Goal: Communication & Community: Answer question/provide support

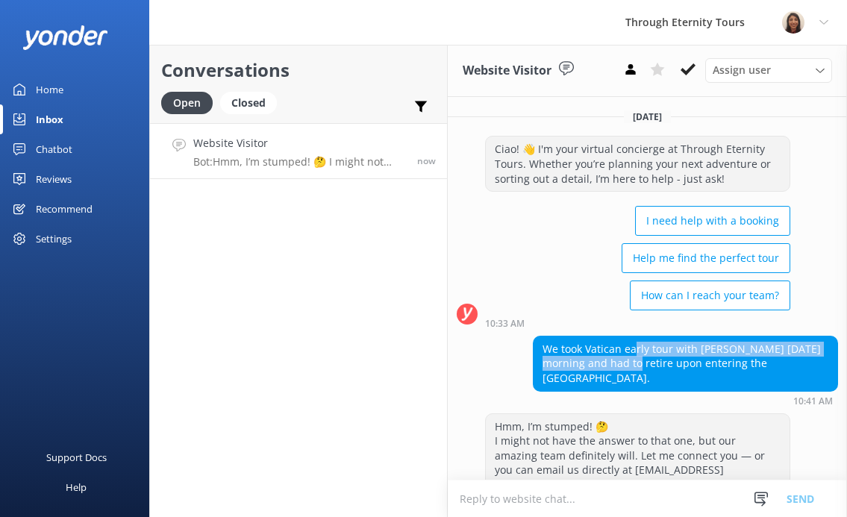
drag, startPoint x: 636, startPoint y: 346, endPoint x: 613, endPoint y: 369, distance: 31.7
click at [613, 369] on div "We took Vatican early tour with [PERSON_NAME] [DATE] morning and had to retire …" at bounding box center [686, 364] width 304 height 54
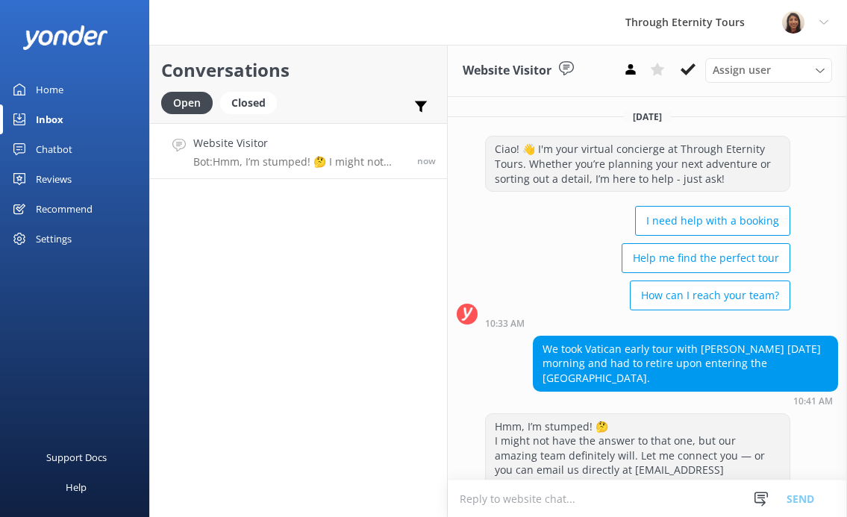
click at [608, 352] on div "We took Vatican early tour with [PERSON_NAME] [DATE] morning and had to retire …" at bounding box center [686, 364] width 304 height 54
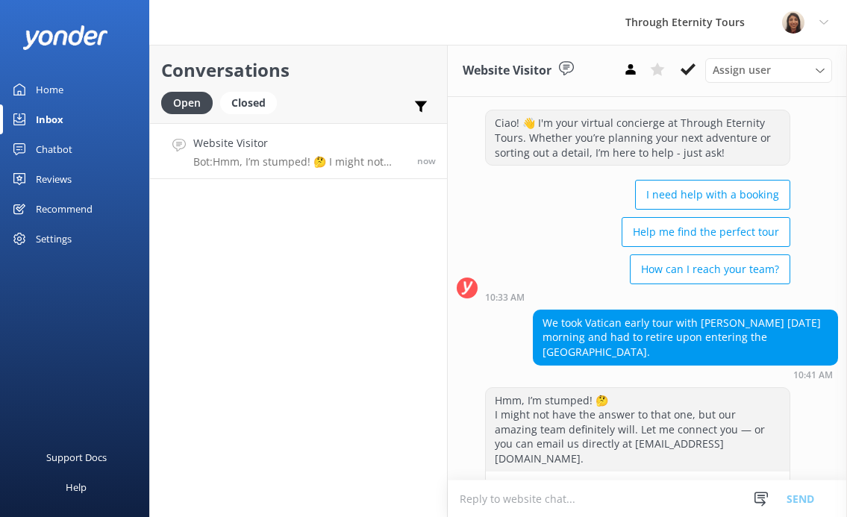
scroll to position [40, 0]
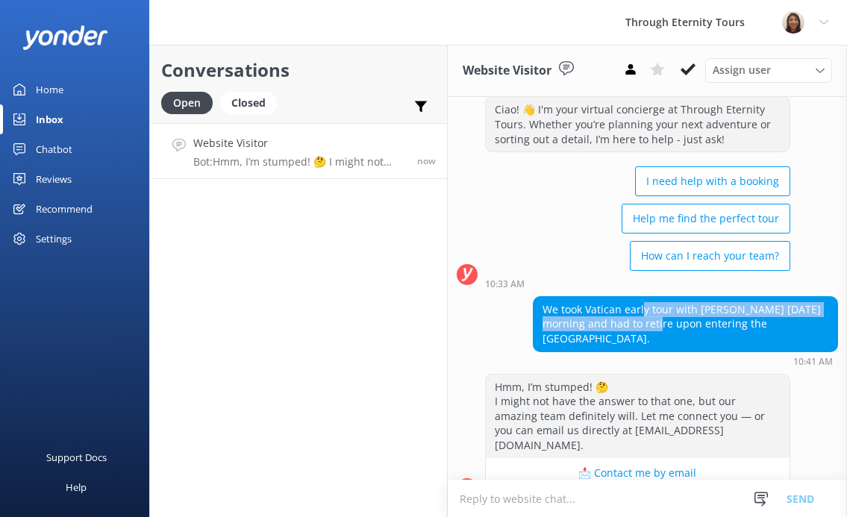
drag, startPoint x: 640, startPoint y: 327, endPoint x: 643, endPoint y: 311, distance: 16.1
click at [643, 311] on div "We took Vatican early tour with [PERSON_NAME] [DATE] morning and had to retire …" at bounding box center [686, 324] width 304 height 54
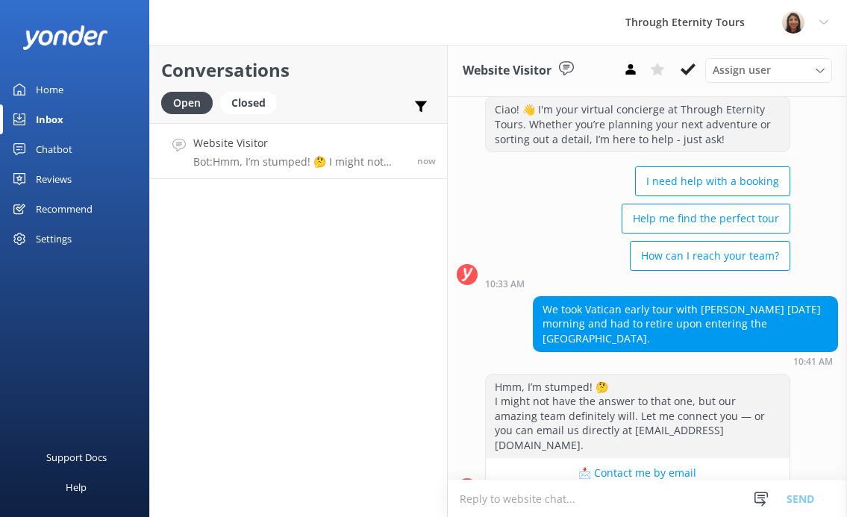
click at [646, 336] on div "We took Vatican early tour with [PERSON_NAME] [DATE] morning and had to retire …" at bounding box center [685, 324] width 305 height 56
click at [540, 500] on textarea at bounding box center [647, 499] width 399 height 37
paste textarea "Hello, my name is [PERSON_NAME] from Through Eternity Tours. How can I assist y…"
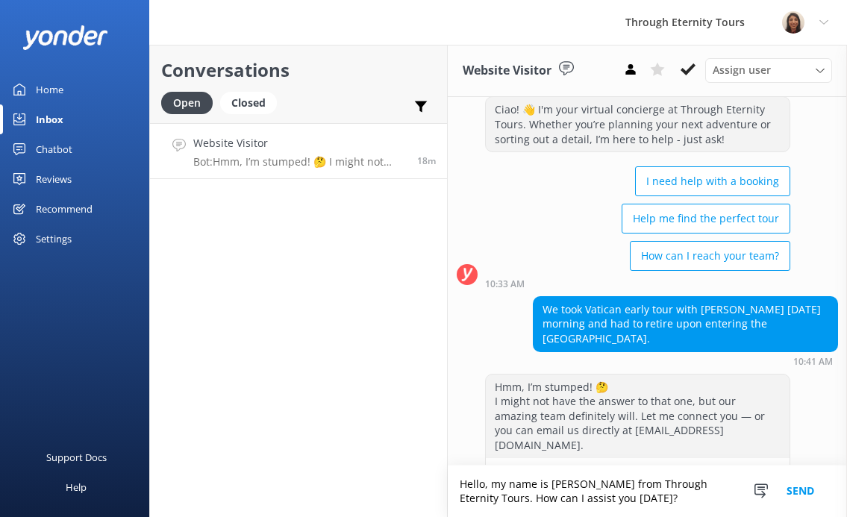
scroll to position [54, 0]
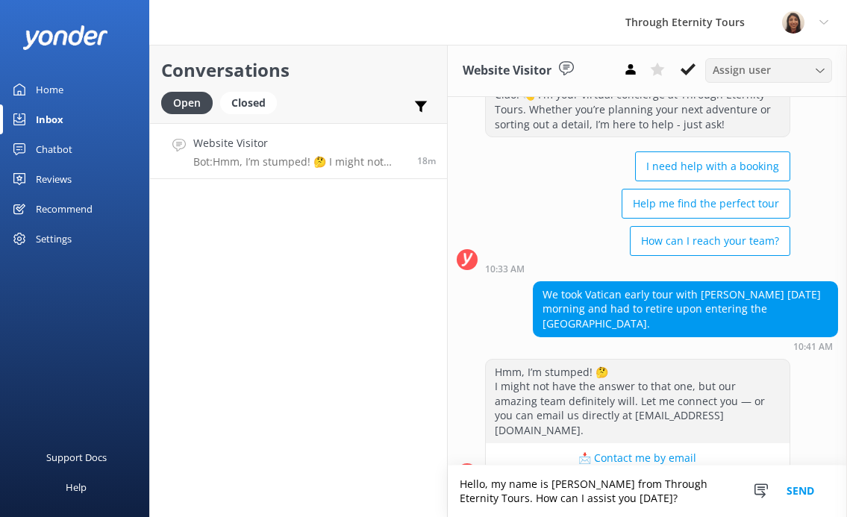
type textarea "Hello, my name is [PERSON_NAME] from Through Eternity Tours. How can I assist y…"
click at [735, 75] on span "Assign user" at bounding box center [742, 70] width 58 height 16
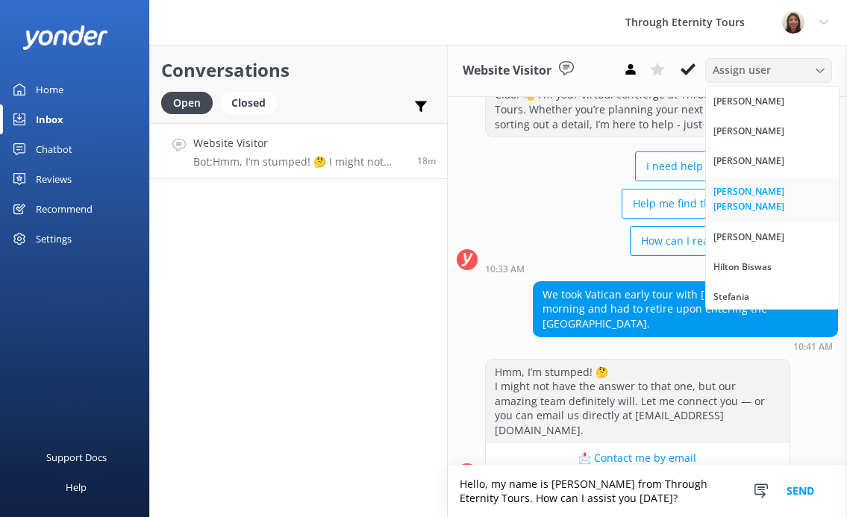
click at [738, 184] on div "[PERSON_NAME] [PERSON_NAME]" at bounding box center [773, 199] width 118 height 31
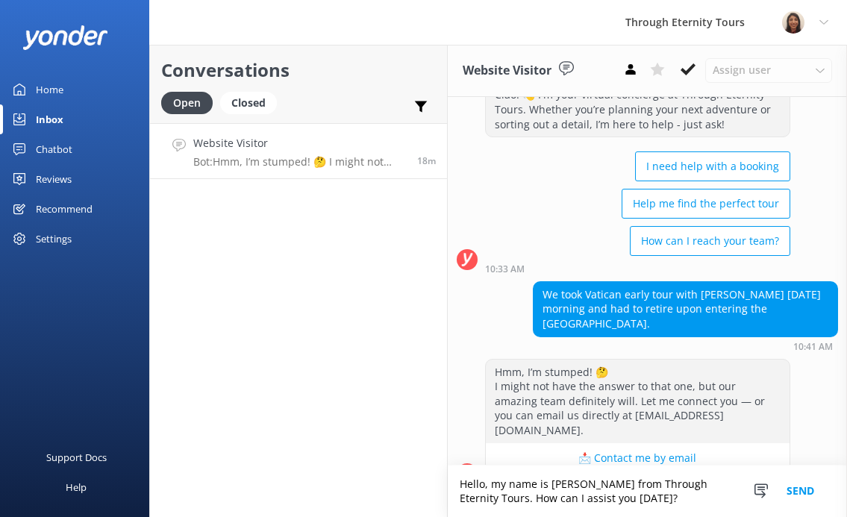
click at [805, 490] on button "Send" at bounding box center [800, 491] width 56 height 51
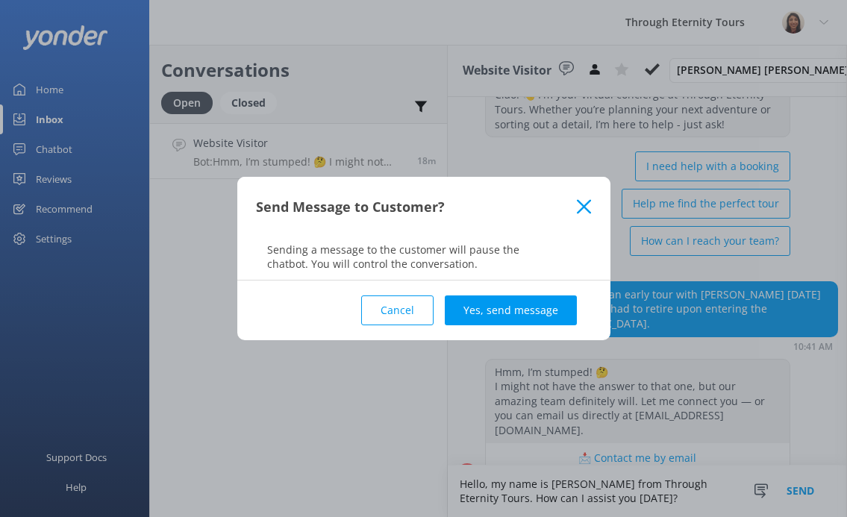
scroll to position [87, 0]
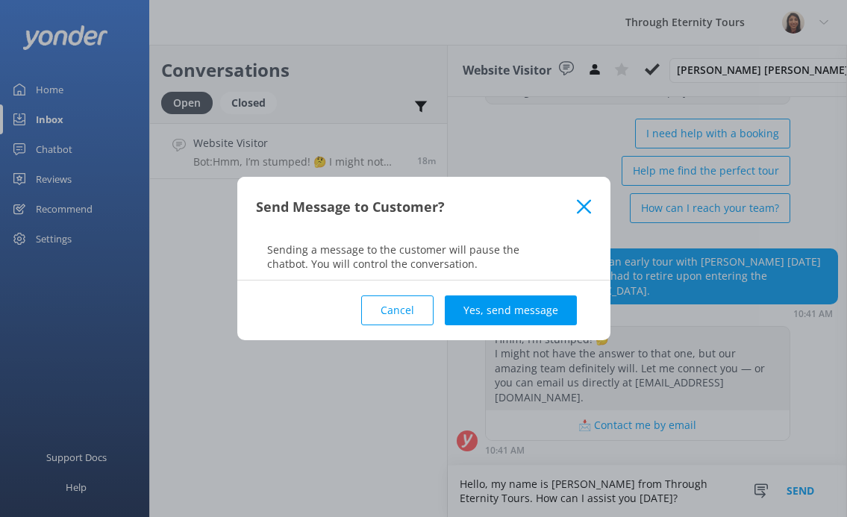
click at [509, 333] on div "Cancel Yes, send message" at bounding box center [424, 311] width 336 height 60
click at [508, 315] on button "Yes, send message" at bounding box center [511, 311] width 132 height 30
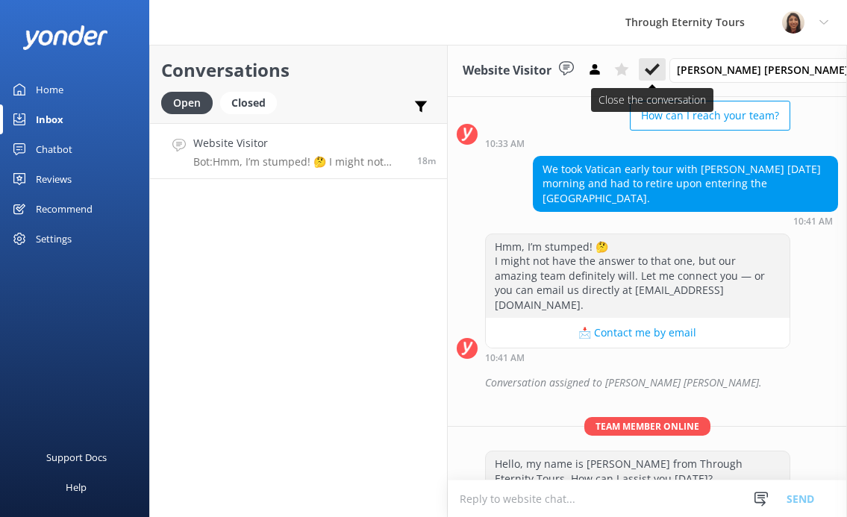
scroll to position [184, 0]
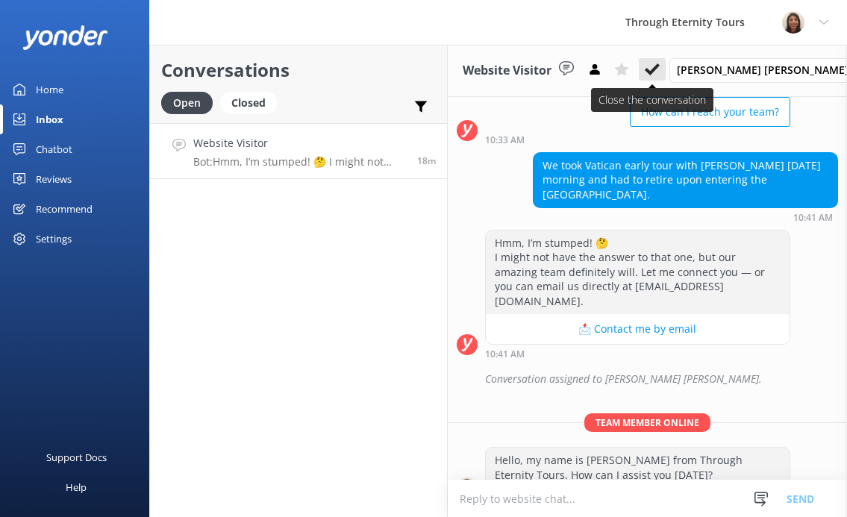
click at [660, 72] on icon at bounding box center [652, 69] width 15 height 15
